Goal: Transaction & Acquisition: Purchase product/service

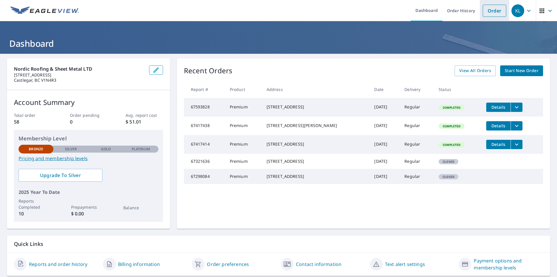
click at [490, 10] on link "Order" at bounding box center [495, 11] width 24 height 12
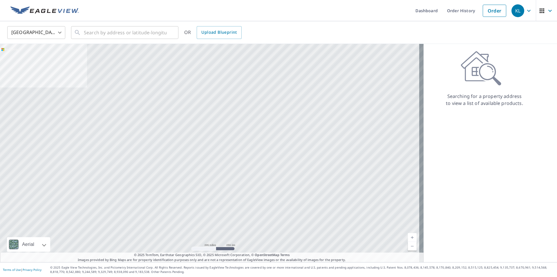
click at [47, 38] on body "KL KL Dashboard Order History Order KL [GEOGRAPHIC_DATA] US ​ ​ OR Upload Bluep…" at bounding box center [278, 138] width 557 height 277
click at [33, 57] on li "[GEOGRAPHIC_DATA]" at bounding box center [36, 58] width 58 height 10
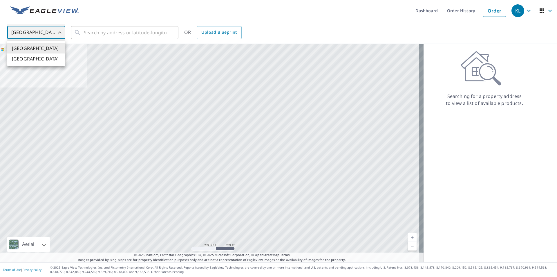
type input "CA"
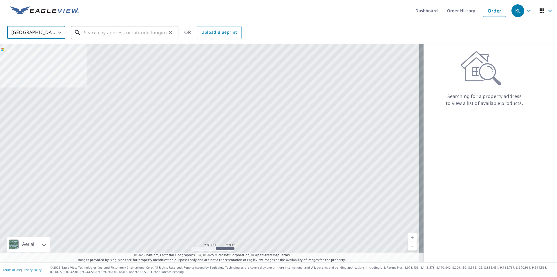
click at [127, 32] on input "text" at bounding box center [125, 32] width 83 height 16
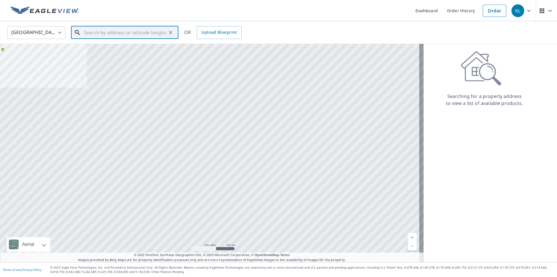
paste input "[STREET_ADDRESS]"
click at [142, 48] on span "[STREET_ADDRESS]" at bounding box center [128, 49] width 91 height 7
type input "[STREET_ADDRESS]"
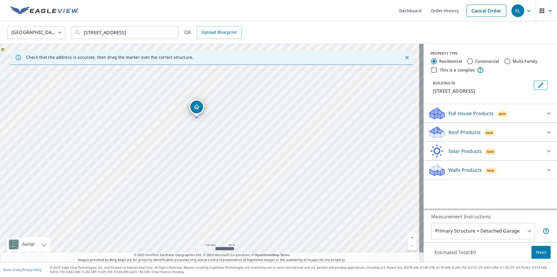
drag, startPoint x: 183, startPoint y: 154, endPoint x: 196, endPoint y: 106, distance: 50.4
click at [475, 133] on p "Roof Products" at bounding box center [465, 132] width 32 height 7
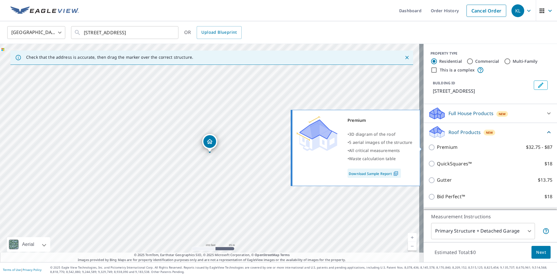
click at [428, 145] on input "Premium $32.75 - $87" at bounding box center [432, 147] width 9 height 7
checkbox input "true"
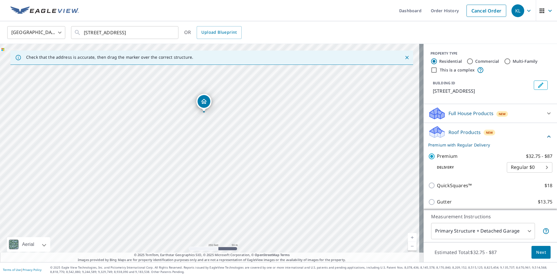
drag, startPoint x: 259, startPoint y: 86, endPoint x: 203, endPoint y: 100, distance: 56.8
click at [269, 158] on div "[STREET_ADDRESS]" at bounding box center [212, 153] width 424 height 218
drag, startPoint x: 304, startPoint y: 168, endPoint x: 191, endPoint y: 139, distance: 116.6
click at [195, 141] on div "[STREET_ADDRESS]" at bounding box center [212, 153] width 424 height 218
drag, startPoint x: 24, startPoint y: 101, endPoint x: 353, endPoint y: 119, distance: 329.9
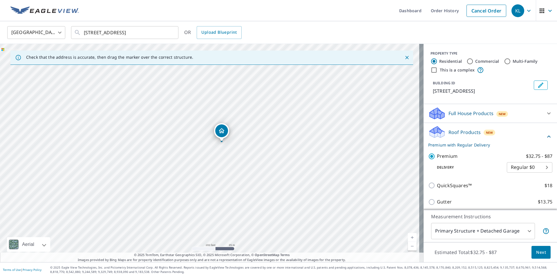
click at [538, 252] on span "Next" at bounding box center [541, 251] width 10 height 7
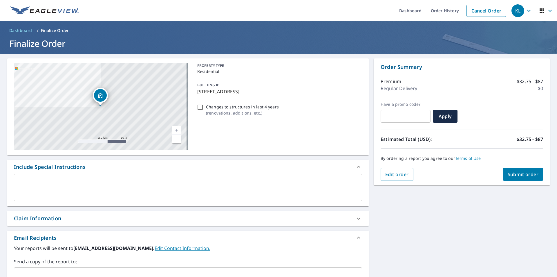
click at [520, 174] on span "Submit order" at bounding box center [523, 174] width 31 height 6
